Goal: Task Accomplishment & Management: Use online tool/utility

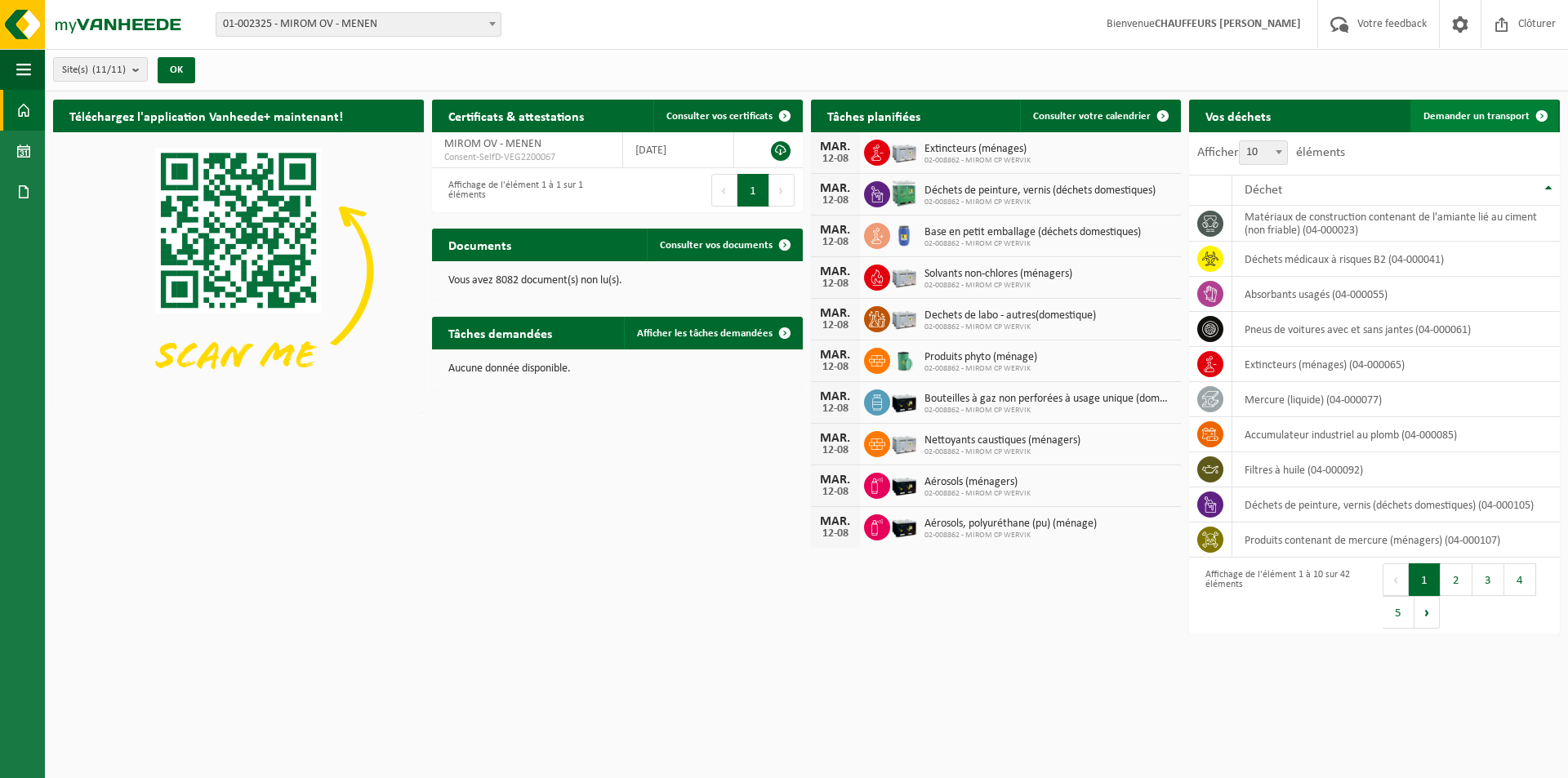
click at [1534, 114] on span at bounding box center [1541, 115] width 32 height 32
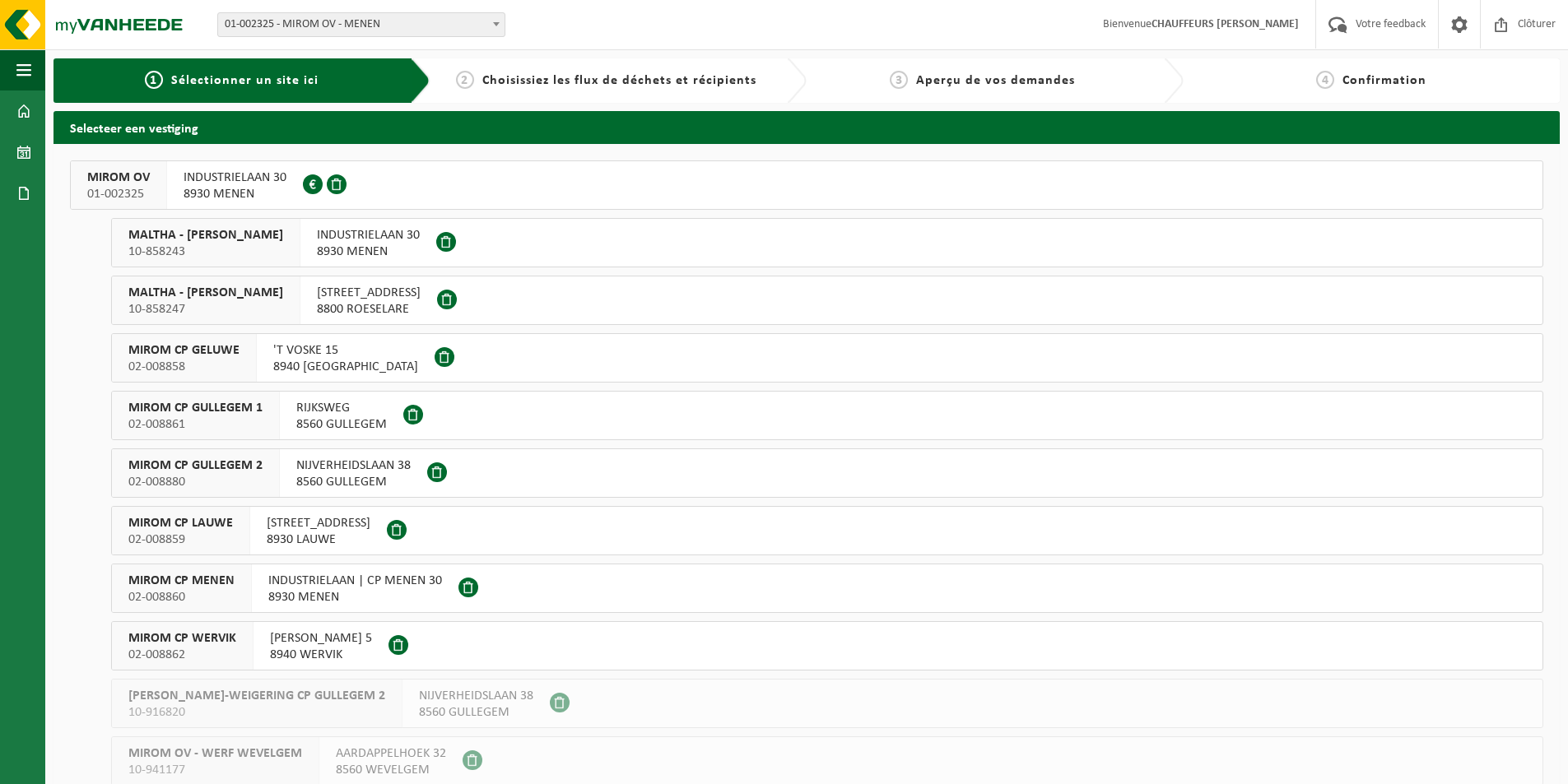
click at [496, 203] on button "MIROM OV 01-002325 INDUSTRIELAAN 30 8930 MENEN 0213.809.081" at bounding box center [806, 184] width 1473 height 49
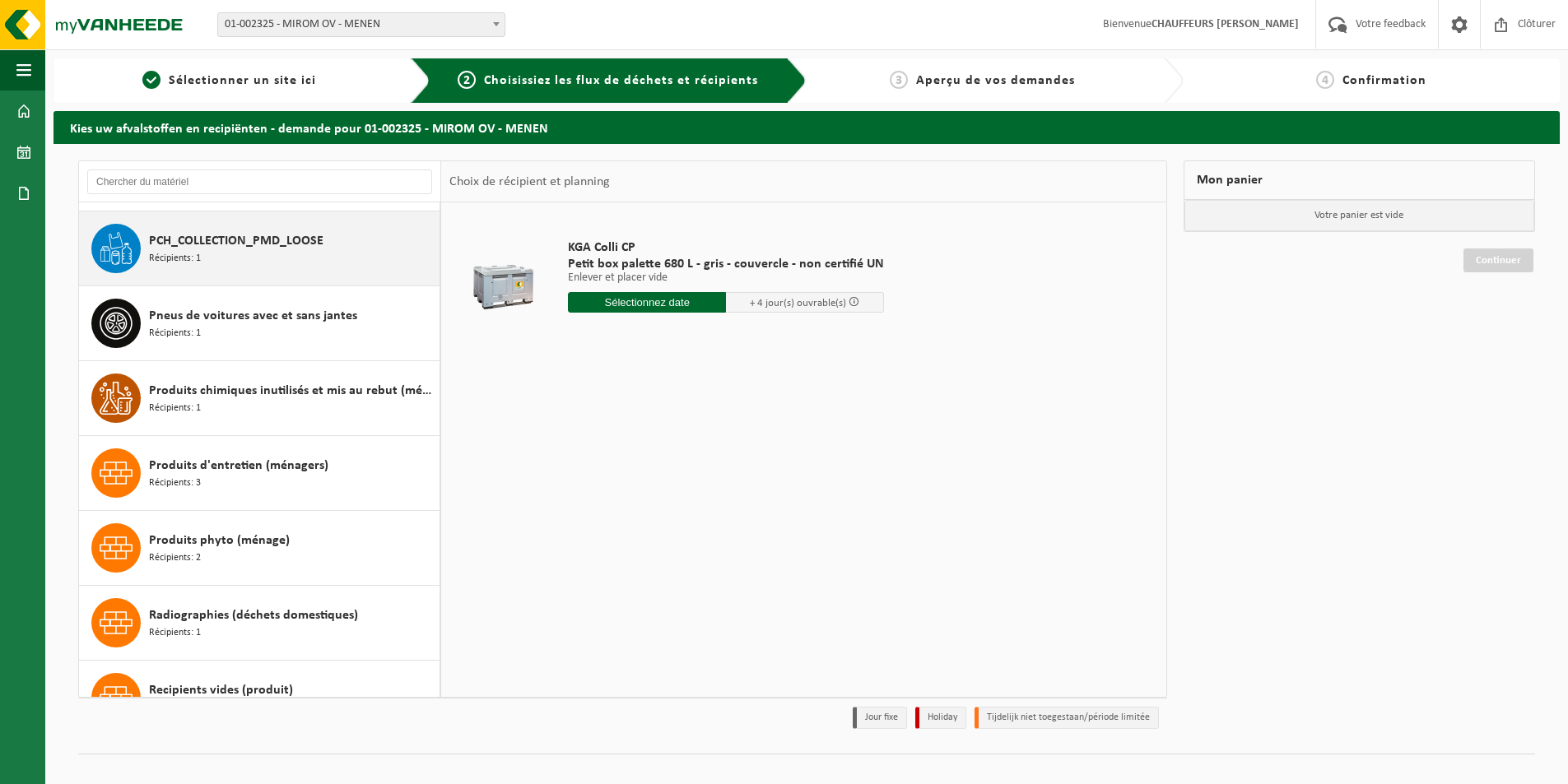
click at [276, 271] on div "PCH_COLLECTION_PMD_LOOSE Récipients: 1" at bounding box center [292, 248] width 287 height 49
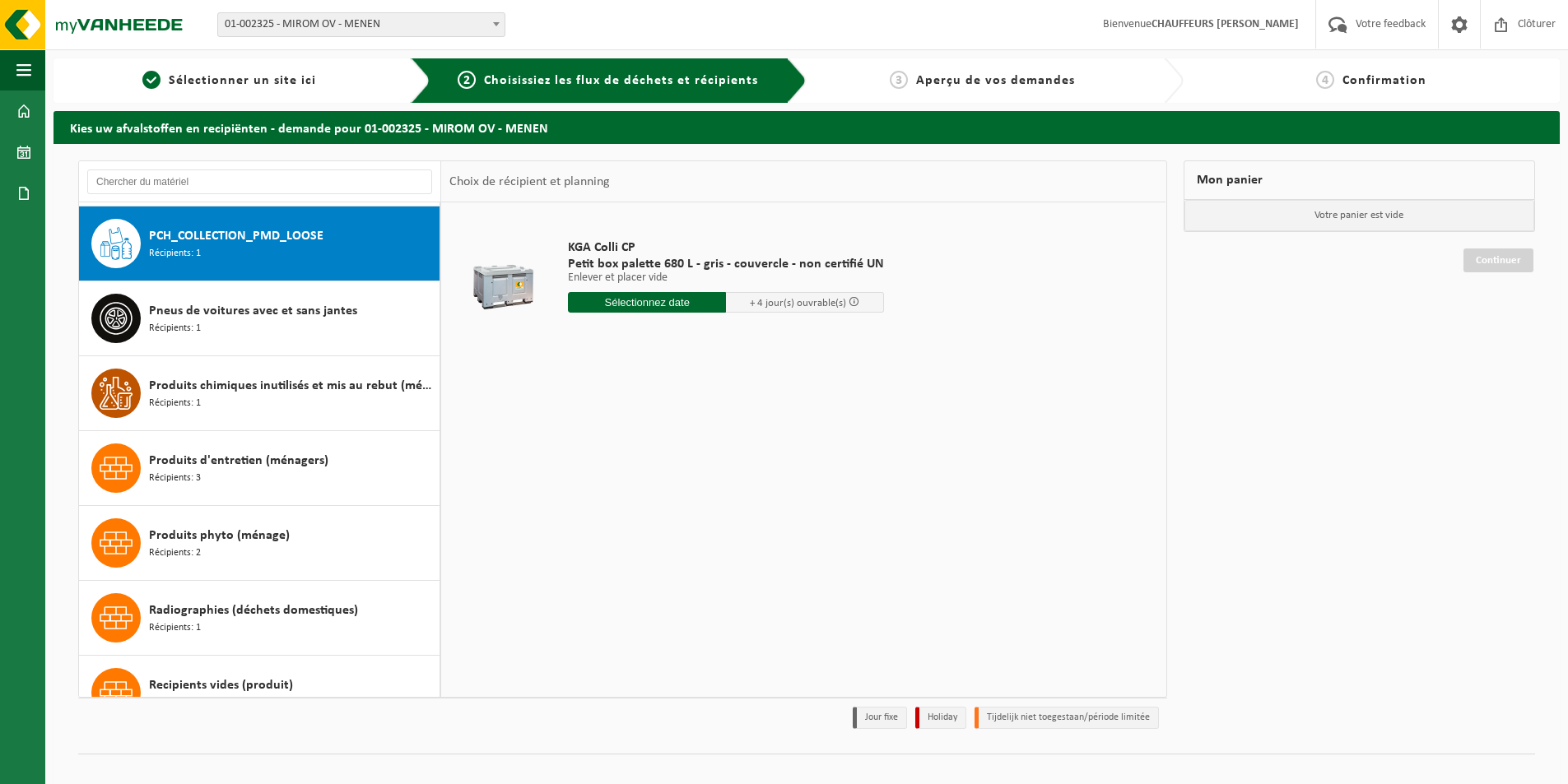
scroll to position [1572, 0]
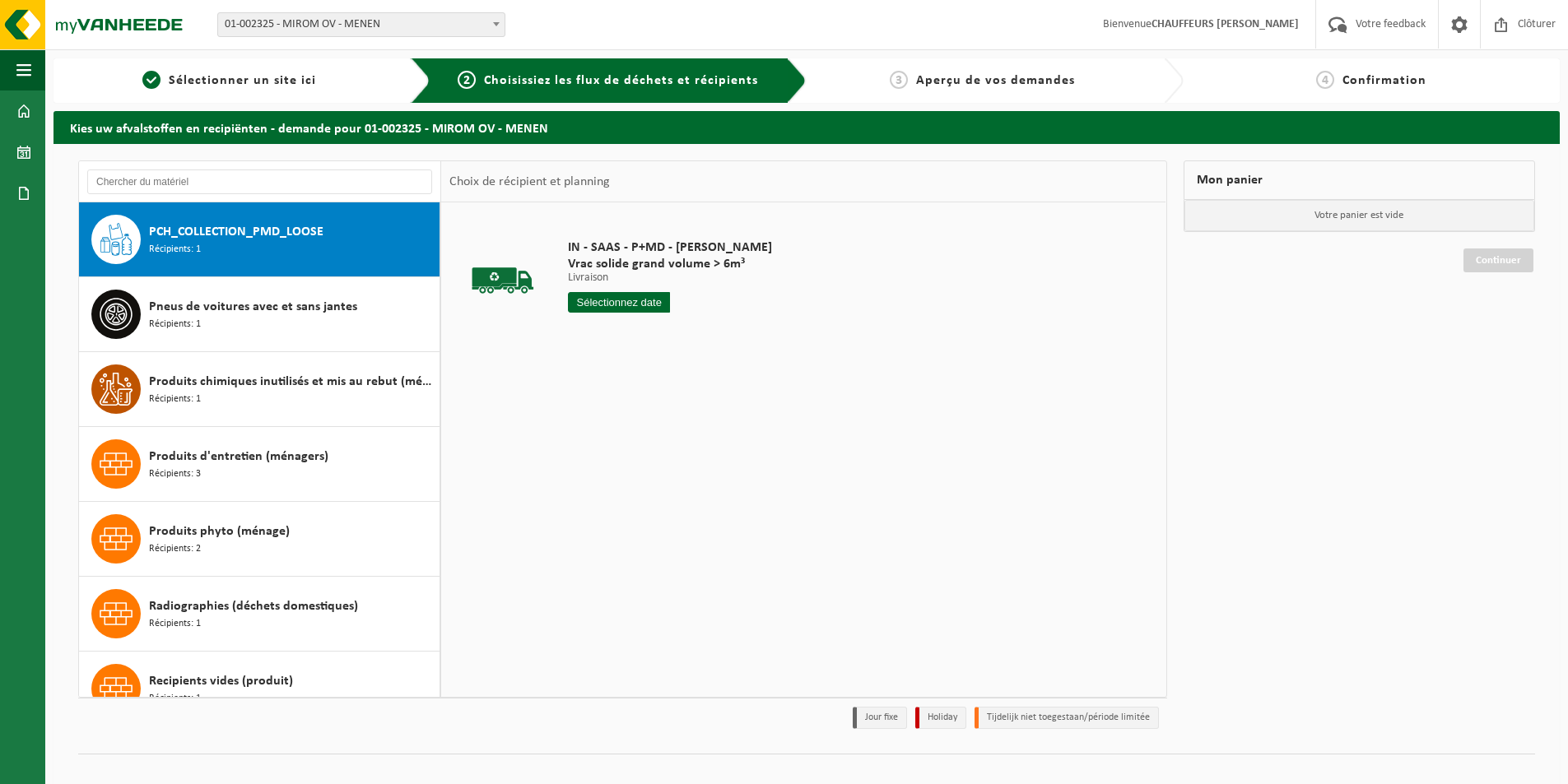
click at [655, 301] on input "text" at bounding box center [619, 302] width 102 height 20
click at [612, 450] on div "12" at bounding box center [611, 448] width 29 height 26
type input "à partir de 2025-08-12"
click at [658, 327] on input "2" at bounding box center [619, 332] width 102 height 21
click at [637, 360] on button "Dans le panier" at bounding box center [613, 365] width 88 height 26
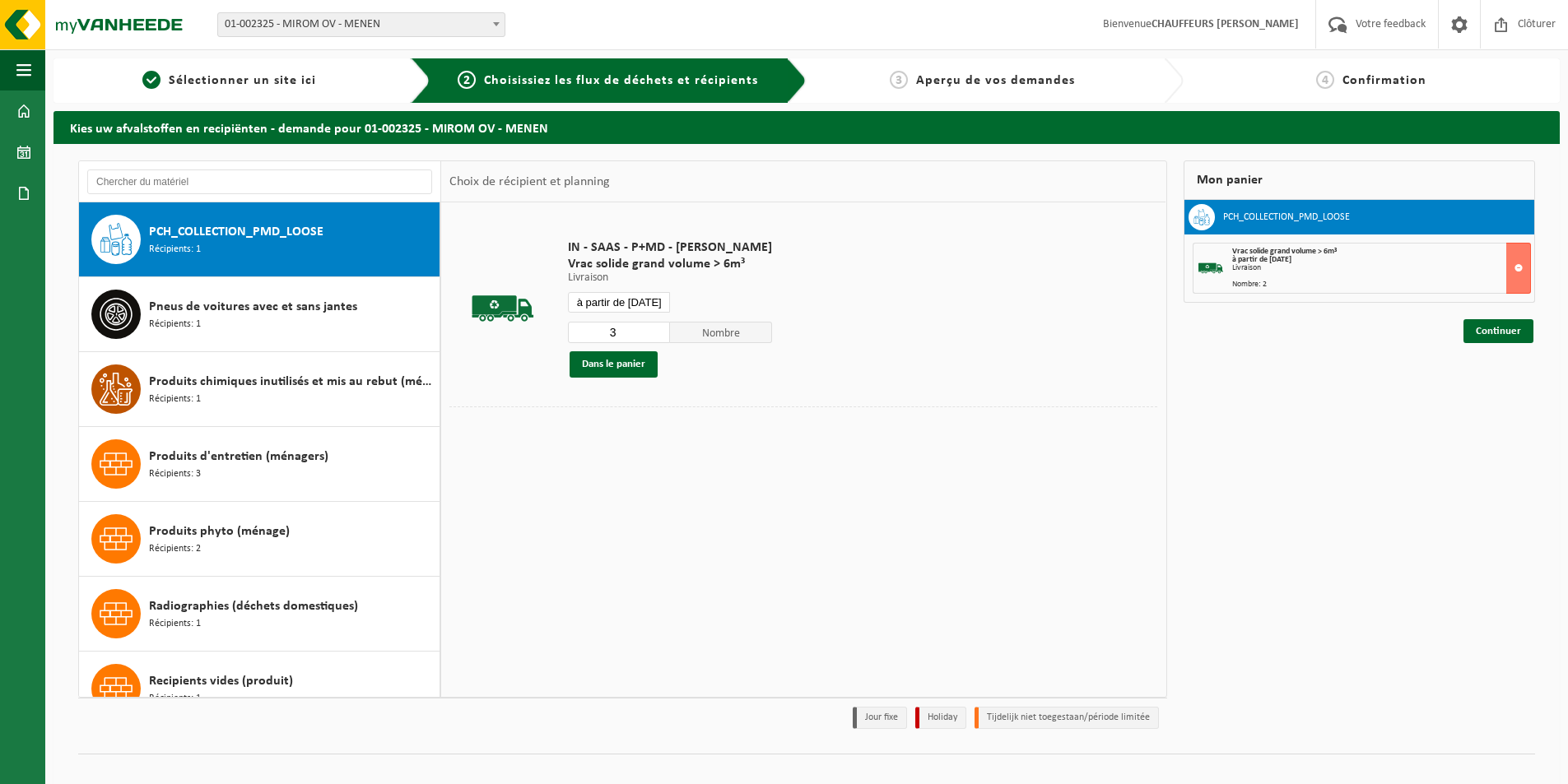
type input "3"
click at [654, 328] on input "3" at bounding box center [619, 332] width 102 height 21
click at [648, 366] on button "Dans le panier" at bounding box center [613, 365] width 88 height 26
click at [1498, 331] on link "Continuer" at bounding box center [1497, 331] width 70 height 24
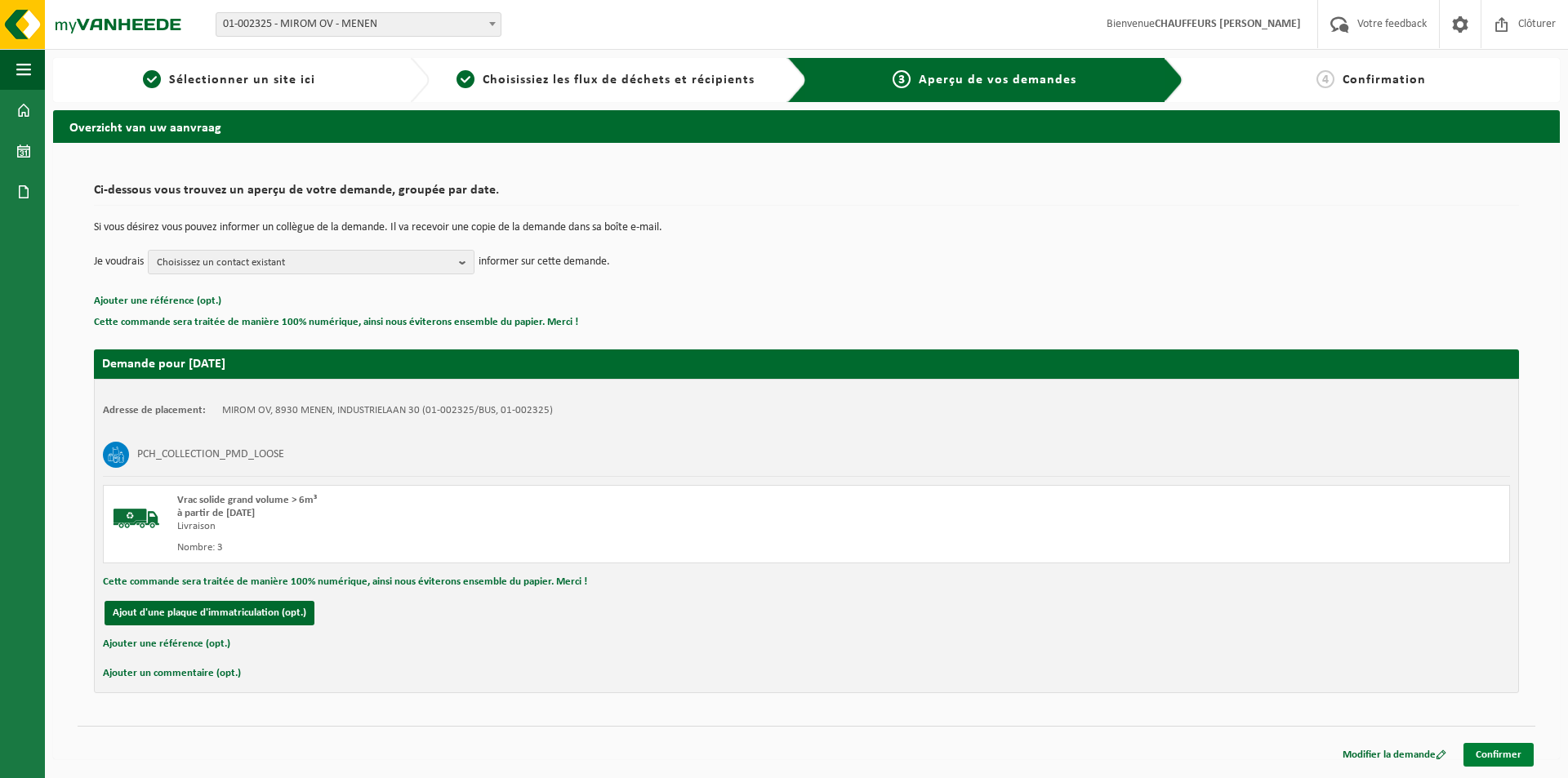
click at [1494, 756] on link "Confirmer" at bounding box center [1499, 755] width 70 height 24
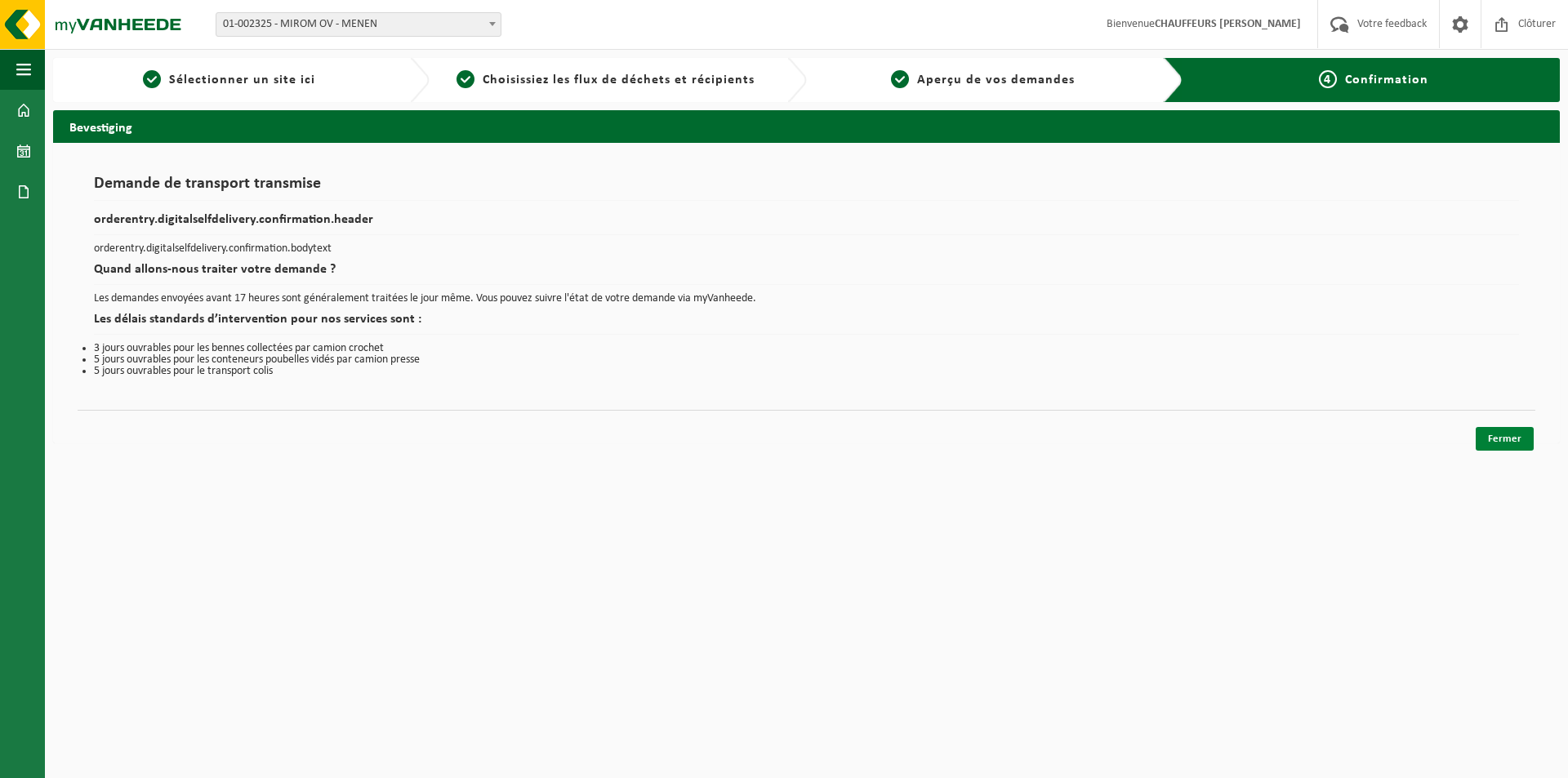
click at [1513, 437] on link "Fermer" at bounding box center [1504, 439] width 58 height 24
